Goal: Check status: Check status

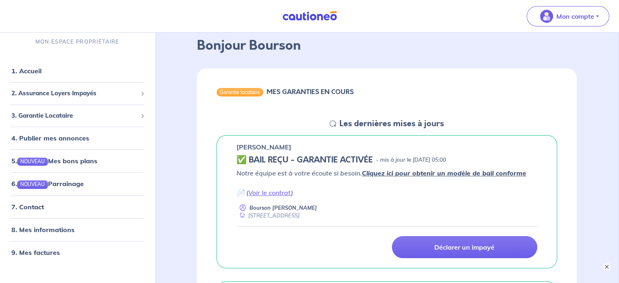
scroll to position [81, 0]
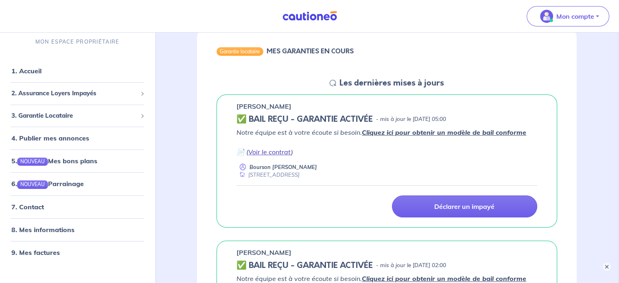
click at [275, 153] on link "Voir le contrat" at bounding box center [269, 152] width 43 height 8
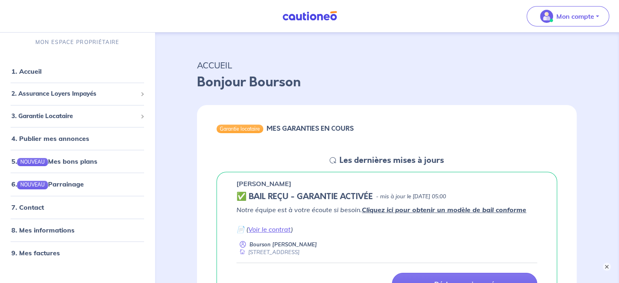
scroll to position [0, 0]
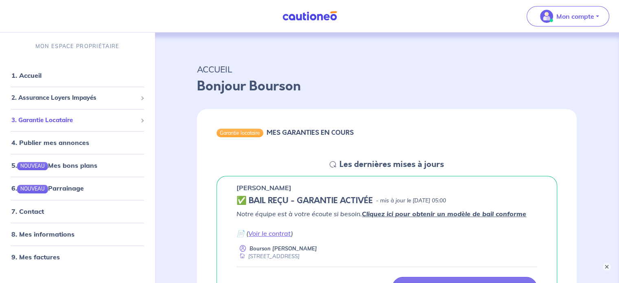
click at [73, 123] on span "3. Garantie Locataire" at bounding box center [74, 120] width 126 height 9
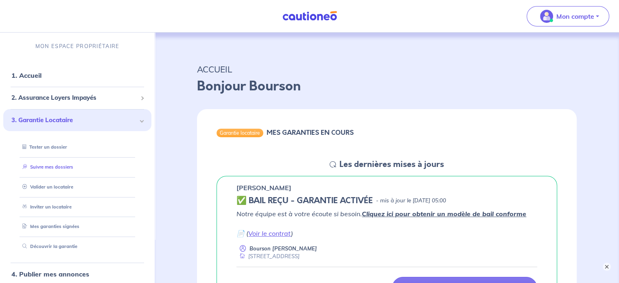
click at [63, 166] on link "Suivre mes dossiers" at bounding box center [46, 167] width 54 height 6
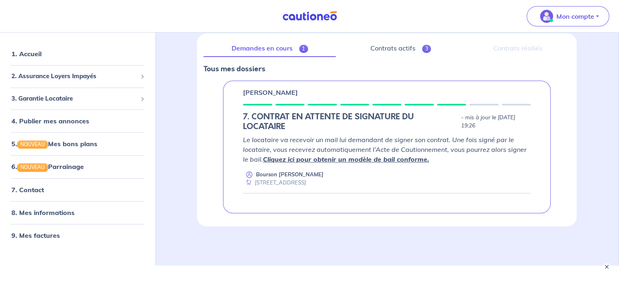
scroll to position [112, 0]
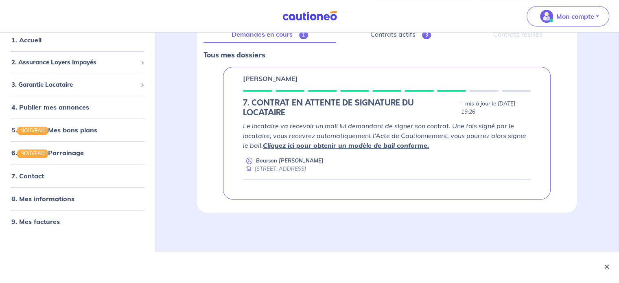
click at [606, 263] on button "×" at bounding box center [607, 267] width 10 height 10
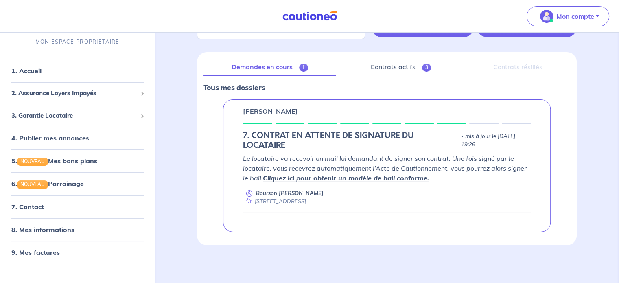
scroll to position [0, 0]
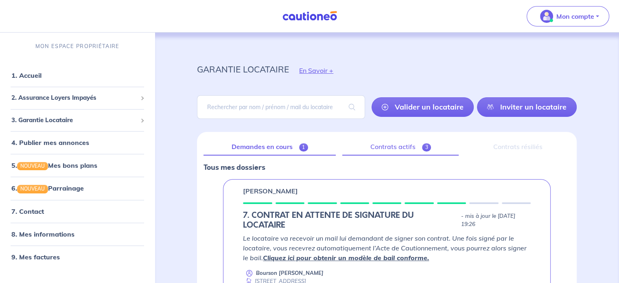
click at [392, 147] on link "Contrats actifs 3" at bounding box center [400, 146] width 116 height 17
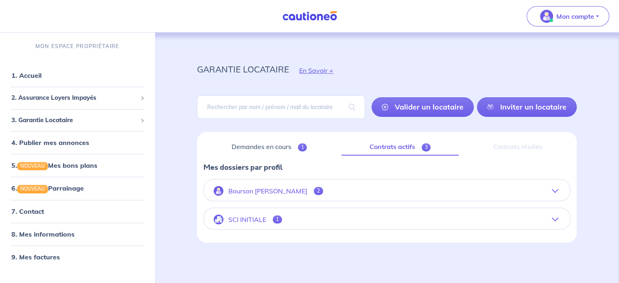
scroll to position [4, 0]
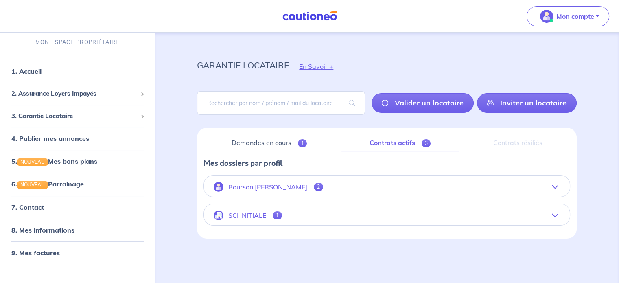
click at [553, 188] on icon "button" at bounding box center [555, 187] width 7 height 7
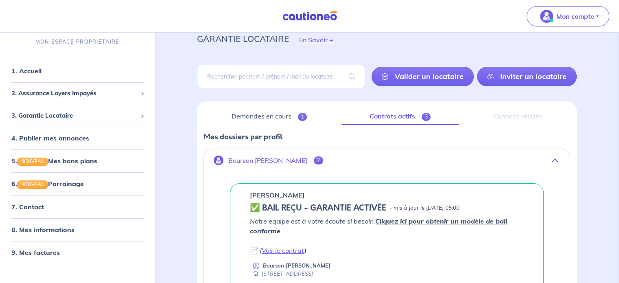
scroll to position [85, 0]
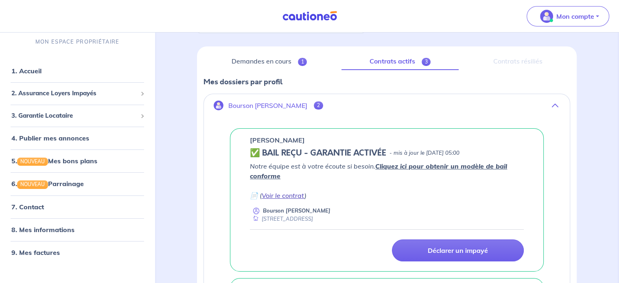
click at [280, 195] on link "Voir le contrat" at bounding box center [283, 195] width 43 height 8
click at [43, 209] on link "7. Contact" at bounding box center [27, 207] width 32 height 8
click at [41, 74] on link "1. Accueil" at bounding box center [26, 71] width 30 height 8
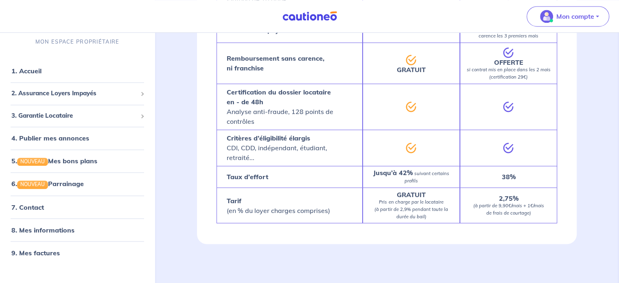
scroll to position [1362, 0]
